Goal: Task Accomplishment & Management: Manage account settings

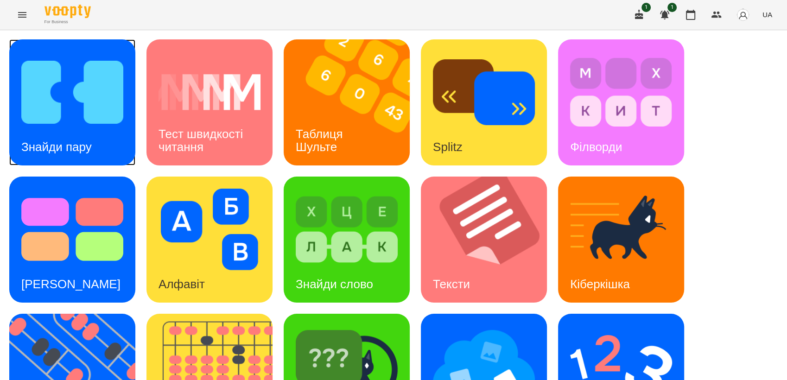
click at [96, 93] on img at bounding box center [72, 92] width 102 height 82
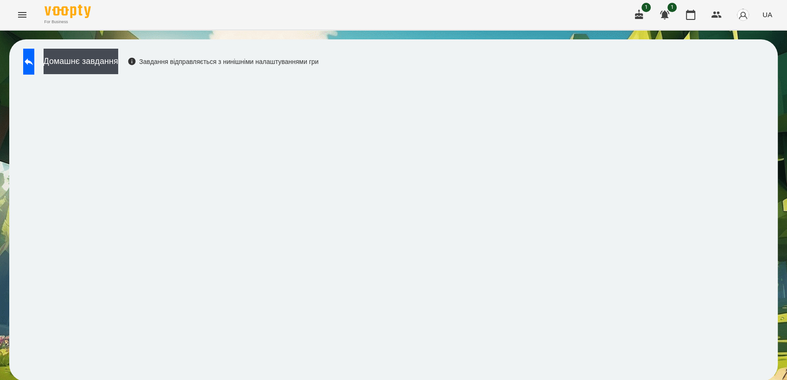
scroll to position [1, 0]
click at [34, 69] on button at bounding box center [28, 62] width 11 height 26
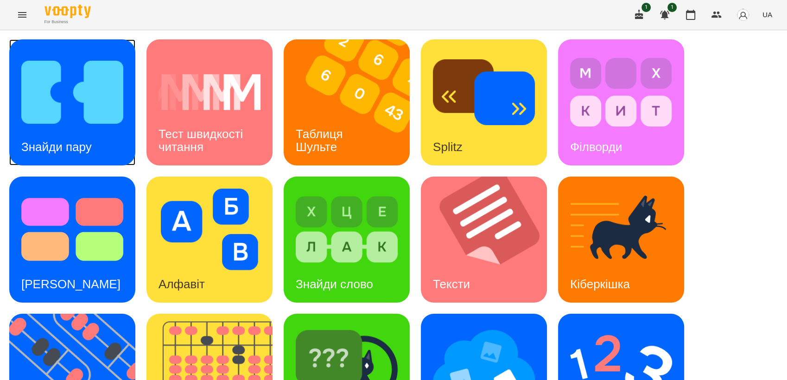
click at [106, 121] on img at bounding box center [72, 92] width 102 height 82
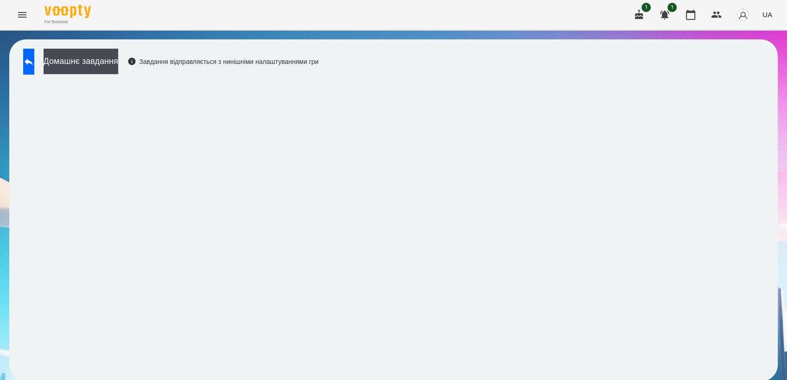
scroll to position [1, 0]
click at [34, 57] on icon at bounding box center [28, 61] width 11 height 11
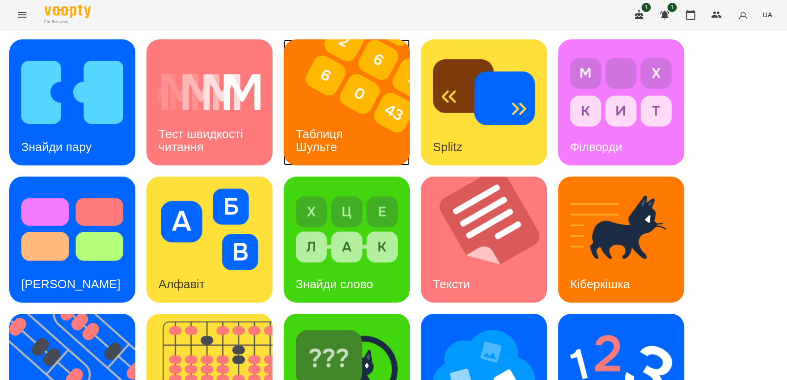
click at [331, 122] on div "Таблиця Шульте" at bounding box center [321, 141] width 75 height 50
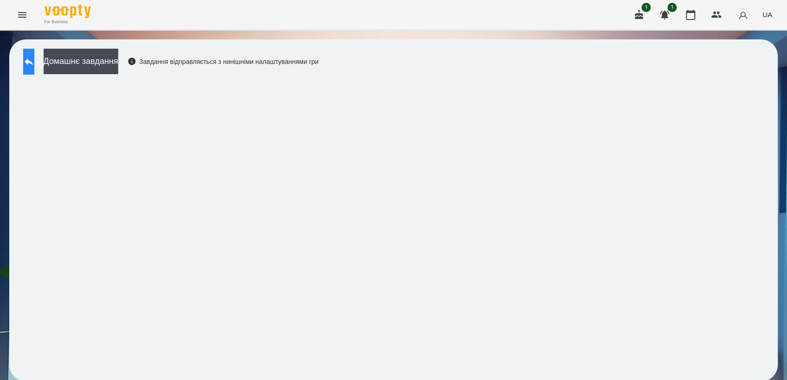
click at [26, 51] on button at bounding box center [28, 62] width 11 height 26
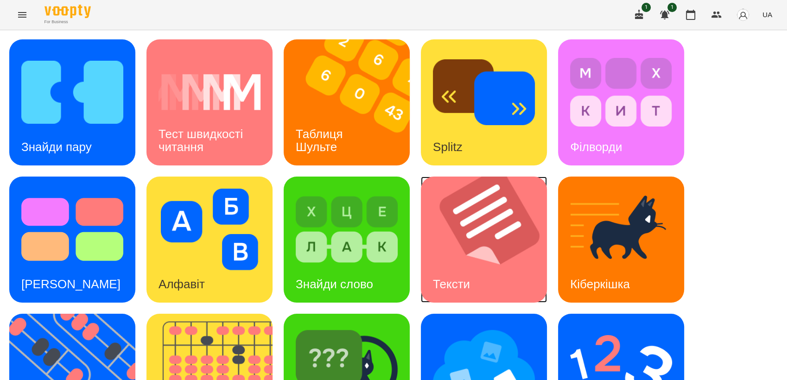
click at [510, 247] on img at bounding box center [490, 240] width 138 height 126
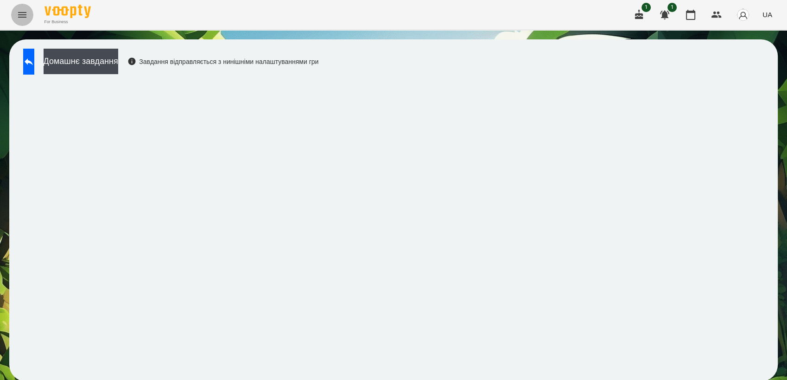
click at [26, 13] on icon "Menu" at bounding box center [22, 14] width 11 height 11
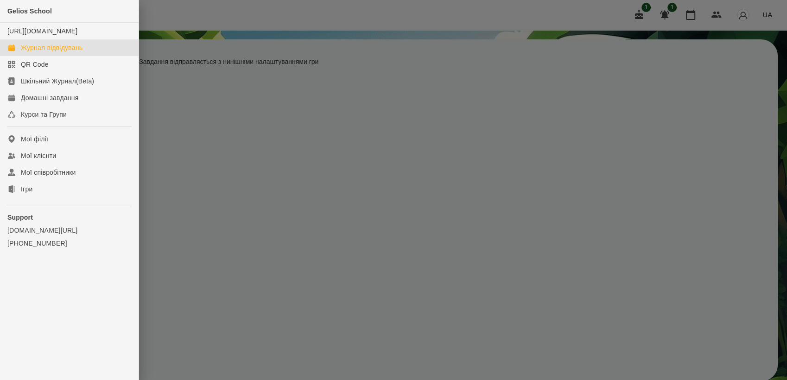
click at [56, 51] on link "Журнал відвідувань" at bounding box center [69, 47] width 139 height 17
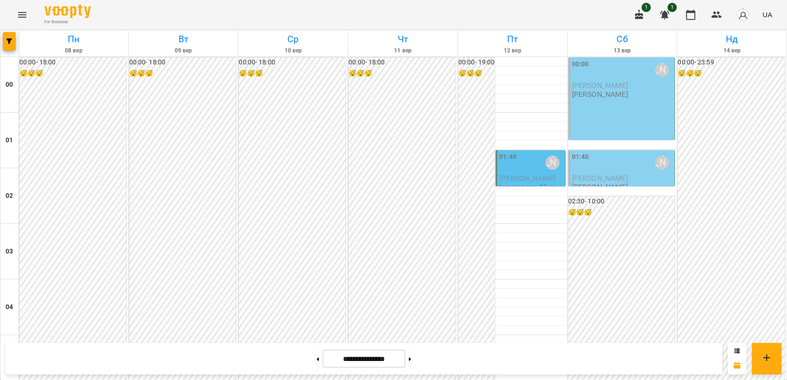
scroll to position [963, 0]
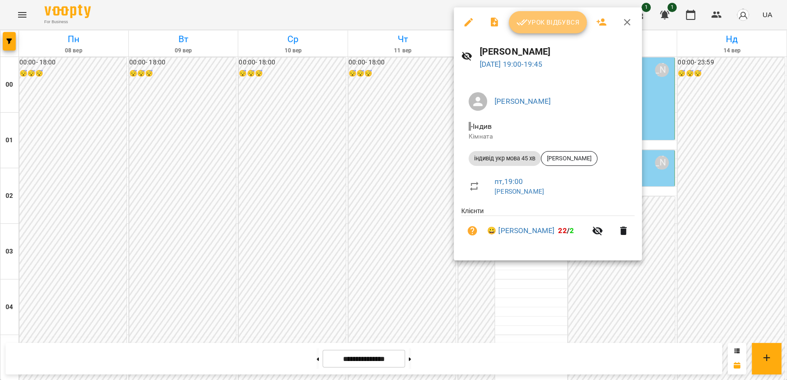
click at [556, 25] on span "Урок відбувся" at bounding box center [548, 22] width 63 height 11
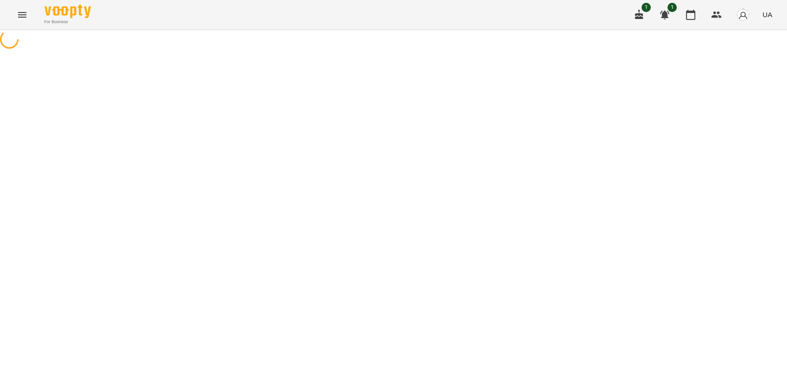
click at [787, 51] on html "For Business 1 1 UA" at bounding box center [393, 25] width 787 height 51
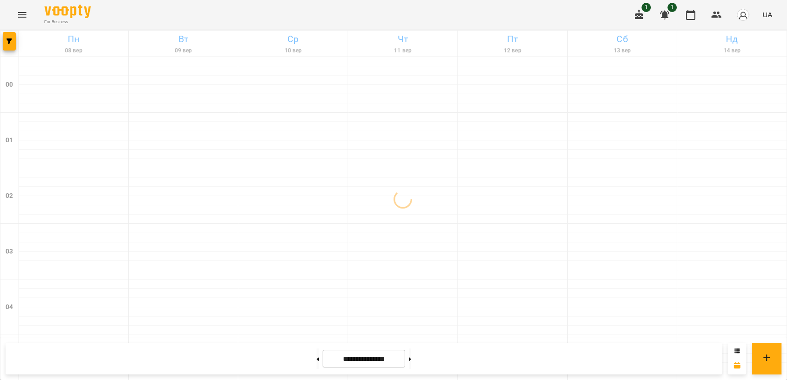
scroll to position [912, 0]
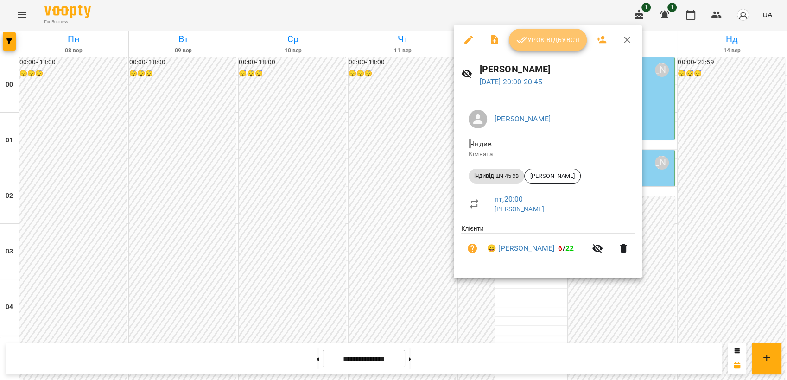
click at [543, 50] on button "Урок відбувся" at bounding box center [548, 40] width 78 height 22
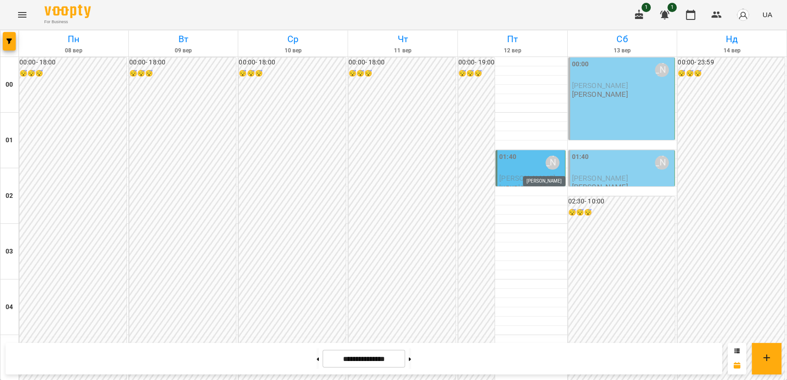
click at [546, 161] on div "[PERSON_NAME]" at bounding box center [553, 163] width 14 height 14
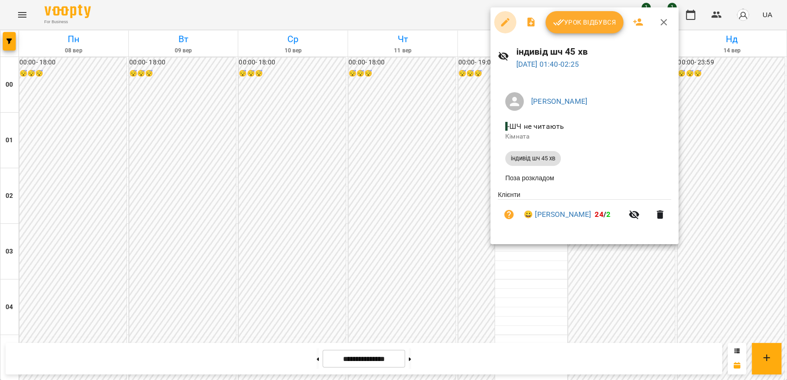
click at [512, 24] on button "button" at bounding box center [505, 22] width 22 height 22
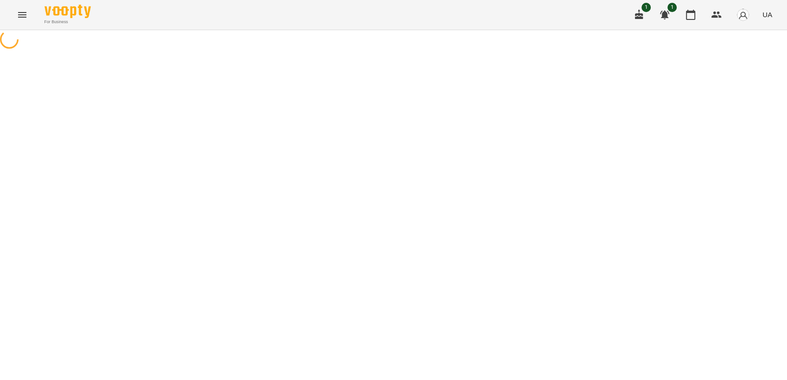
select select "**********"
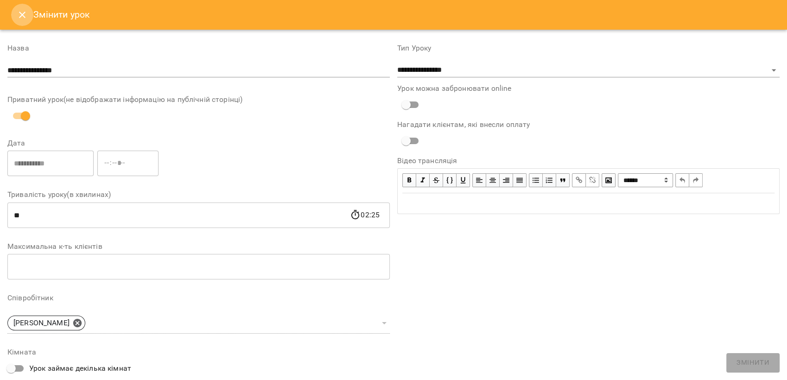
click at [14, 17] on button "Close" at bounding box center [22, 15] width 22 height 22
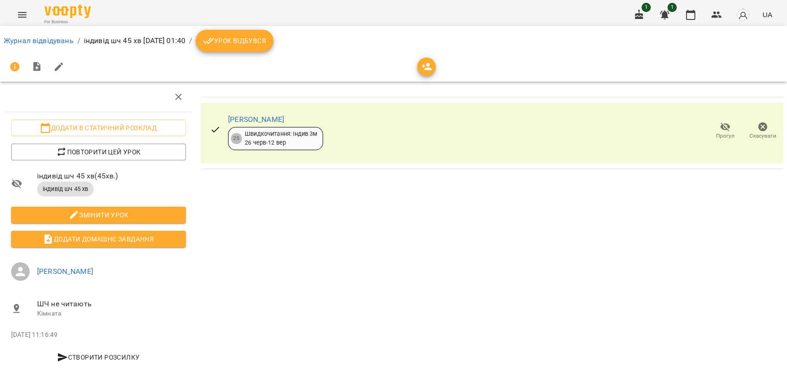
click at [753, 106] on div "[PERSON_NAME] 25 Швидкочитання: Індив 3м [DATE] - [DATE] Прогул Скасувати" at bounding box center [492, 133] width 583 height 60
click at [756, 135] on span "Скасувати" at bounding box center [763, 136] width 27 height 8
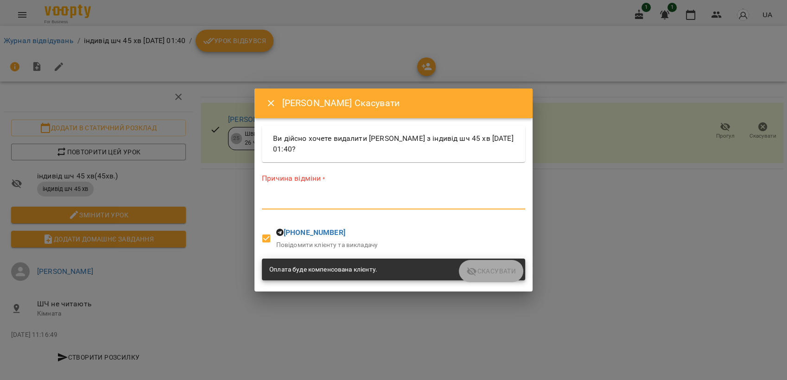
click at [377, 205] on textarea at bounding box center [393, 202] width 263 height 9
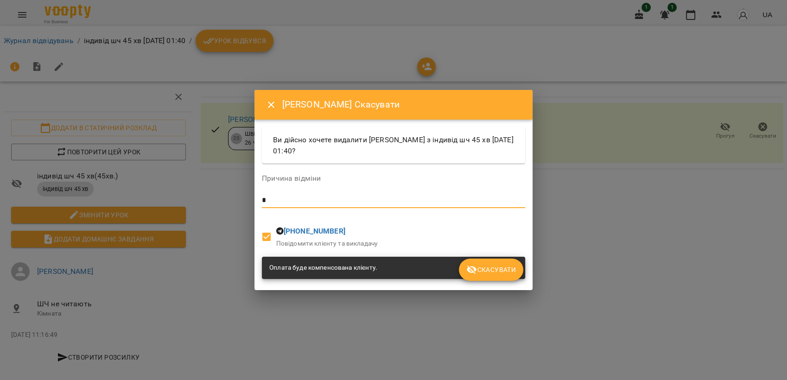
type textarea "*"
click at [491, 264] on span "Скасувати" at bounding box center [491, 269] width 50 height 11
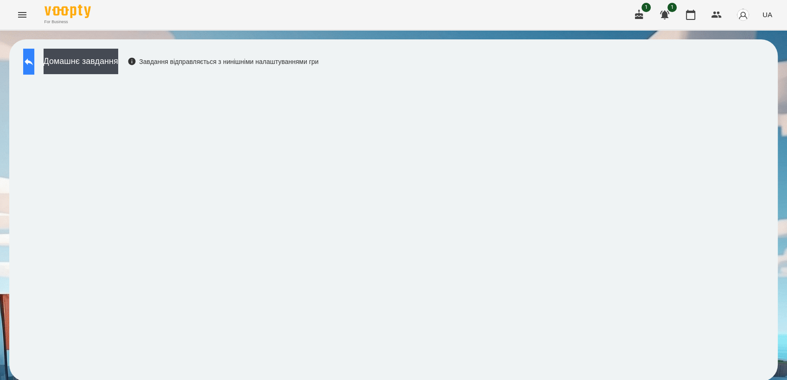
click at [34, 68] on button at bounding box center [28, 62] width 11 height 26
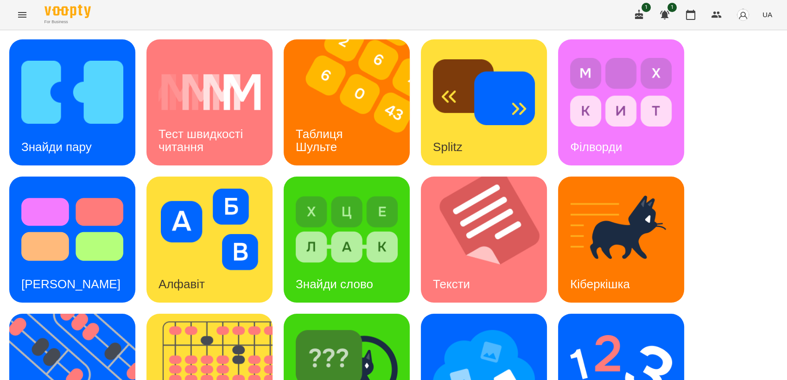
click at [46, 68] on img at bounding box center [72, 92] width 102 height 82
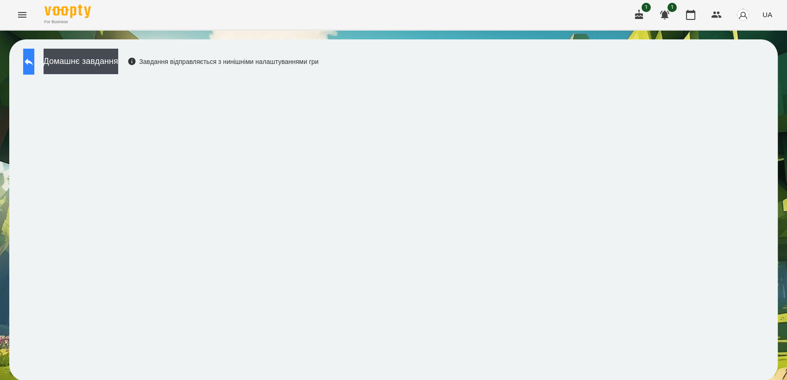
click at [34, 68] on button at bounding box center [28, 62] width 11 height 26
